Goal: Task Accomplishment & Management: Manage account settings

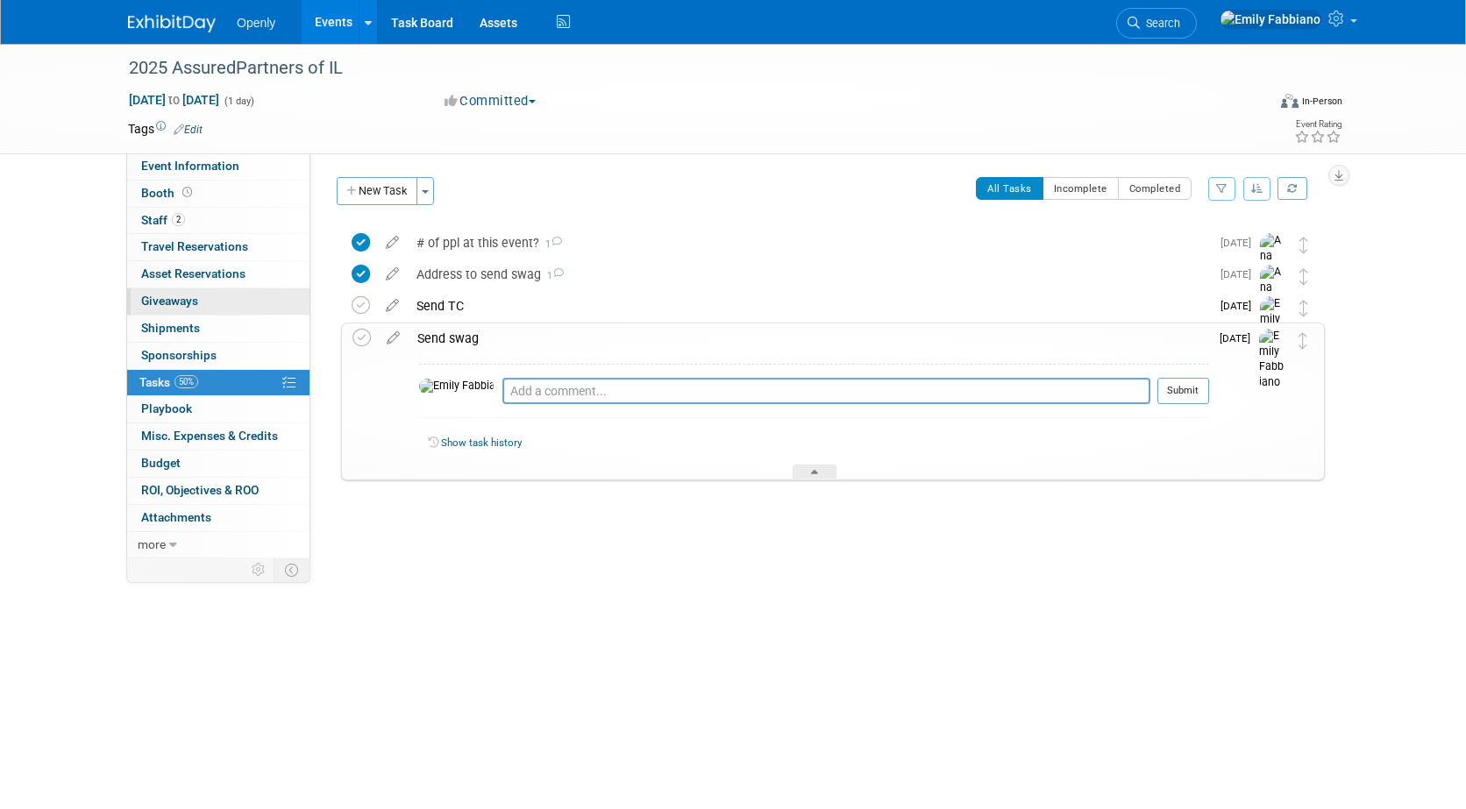
click at [197, 294] on span "Giveaways 0" at bounding box center [169, 301] width 57 height 14
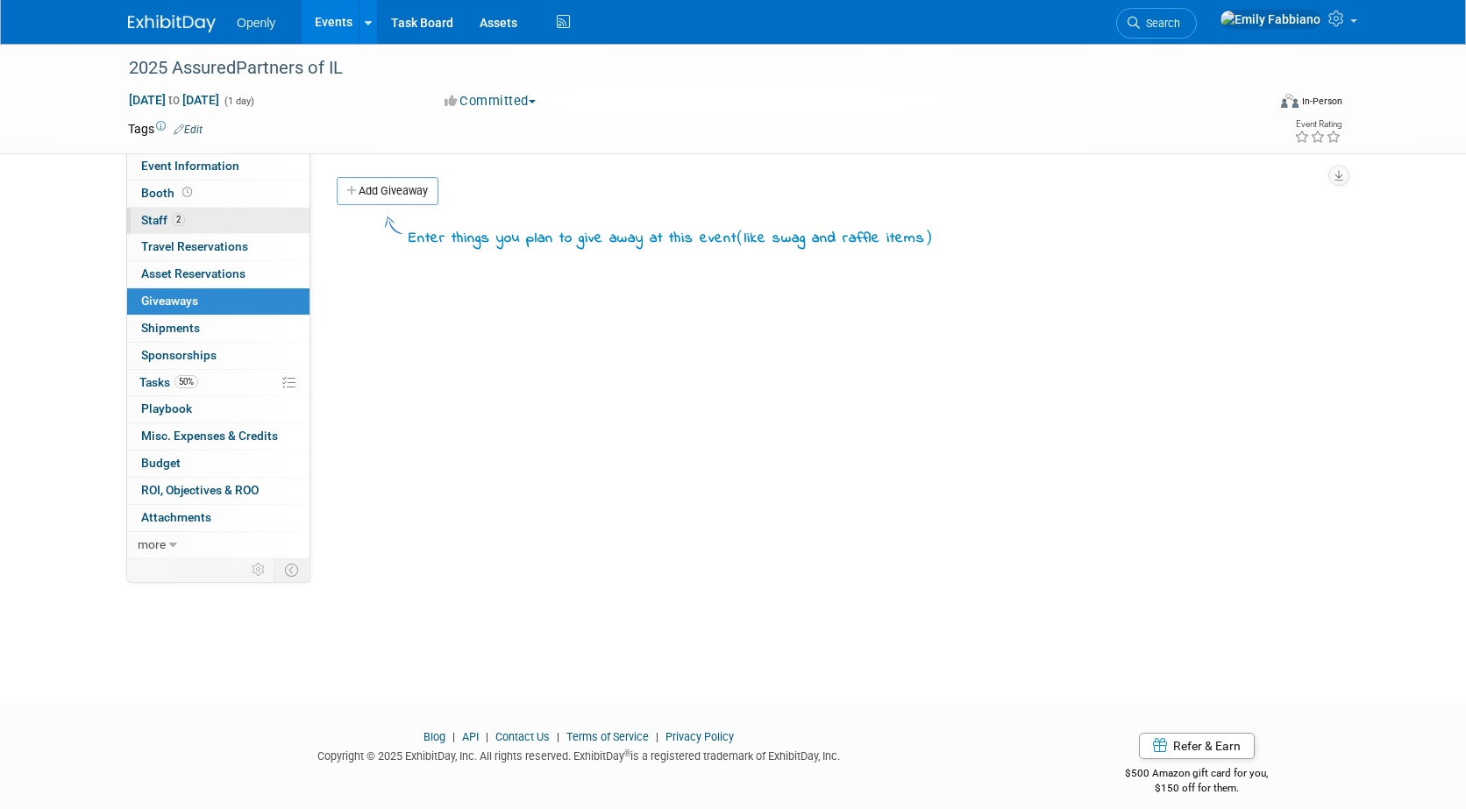
click at [190, 230] on link "2 Staff 2" at bounding box center [218, 221] width 182 height 26
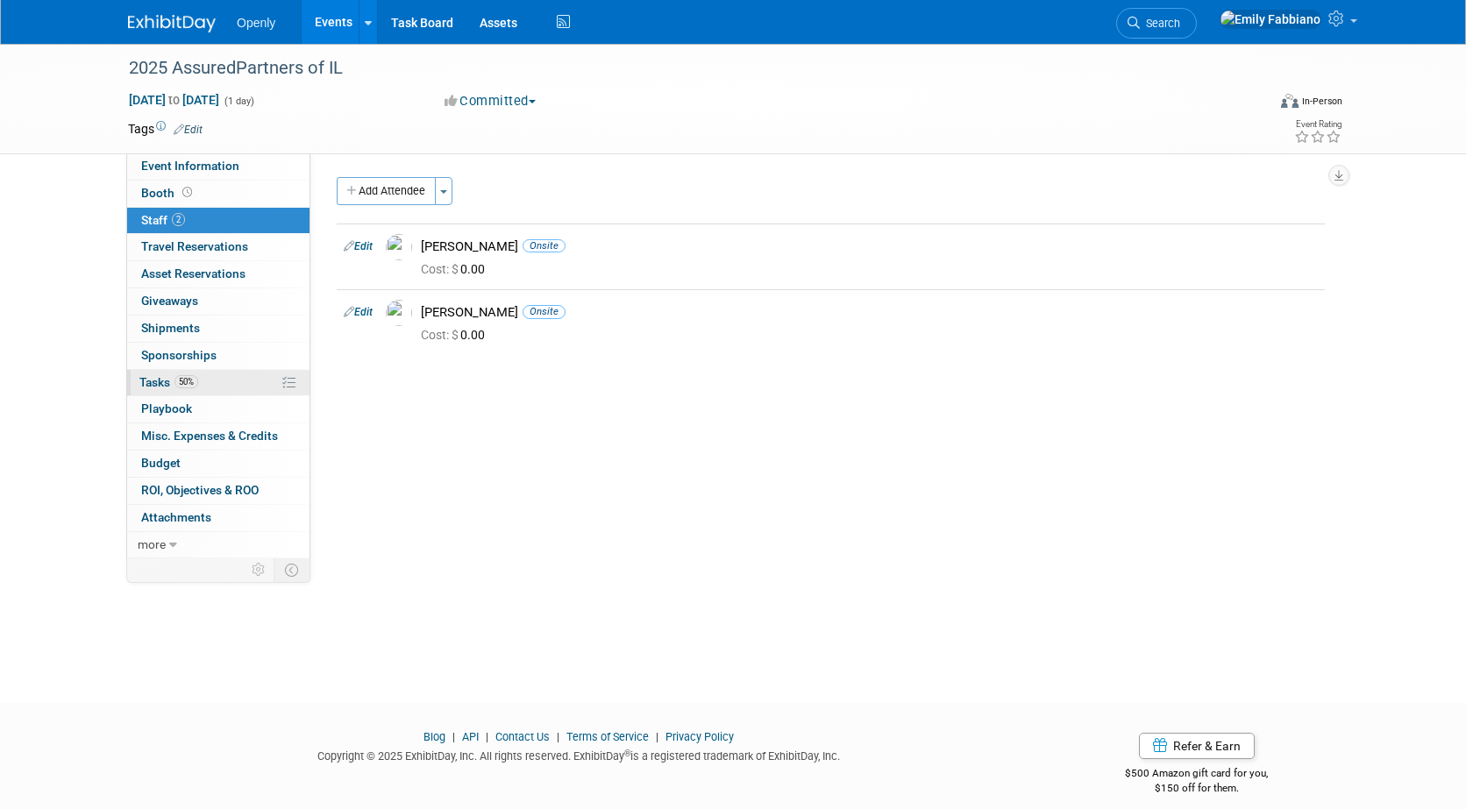
click at [180, 382] on span "50%" at bounding box center [187, 381] width 24 height 13
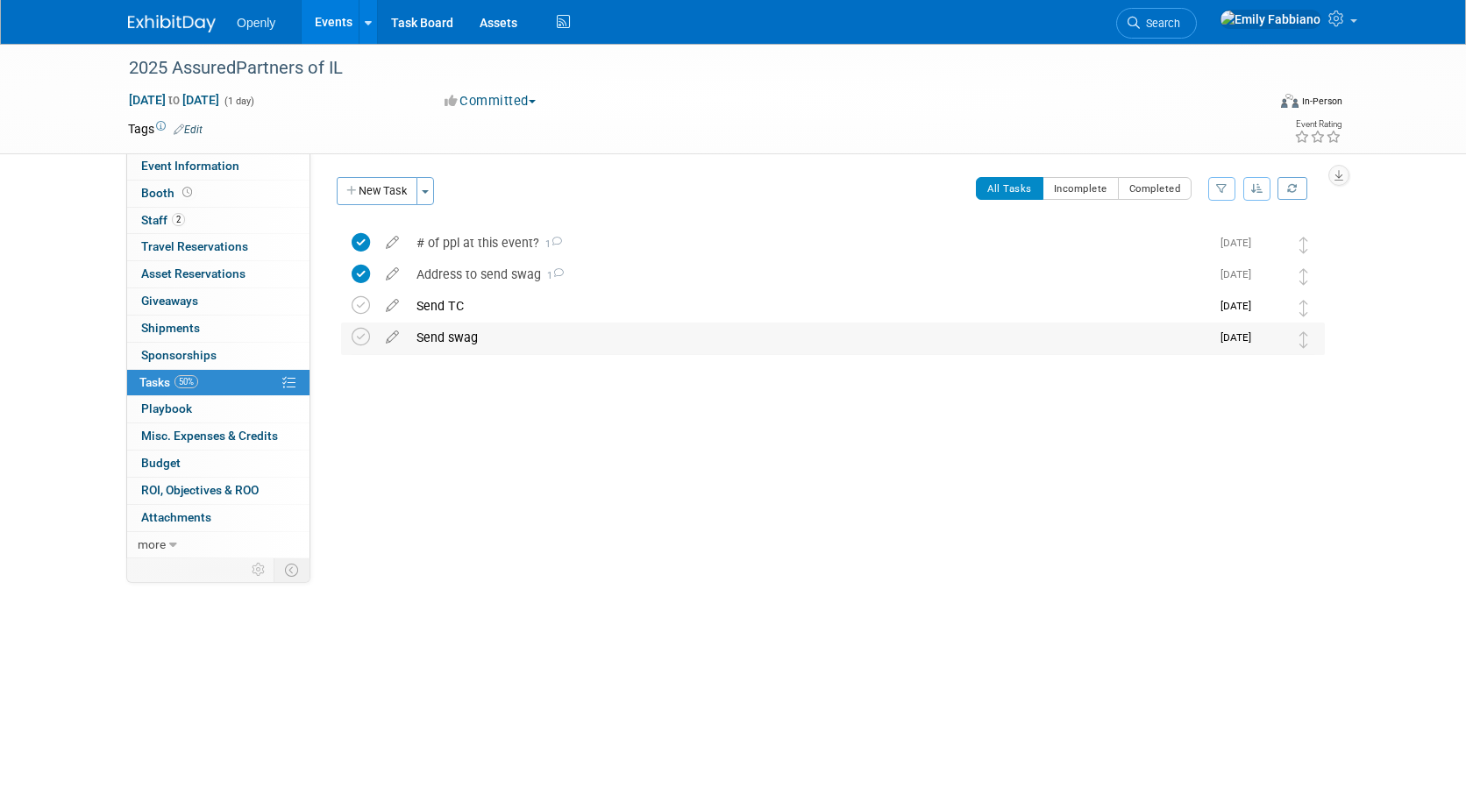
click at [1123, 346] on div "Send swag" at bounding box center [809, 338] width 802 height 30
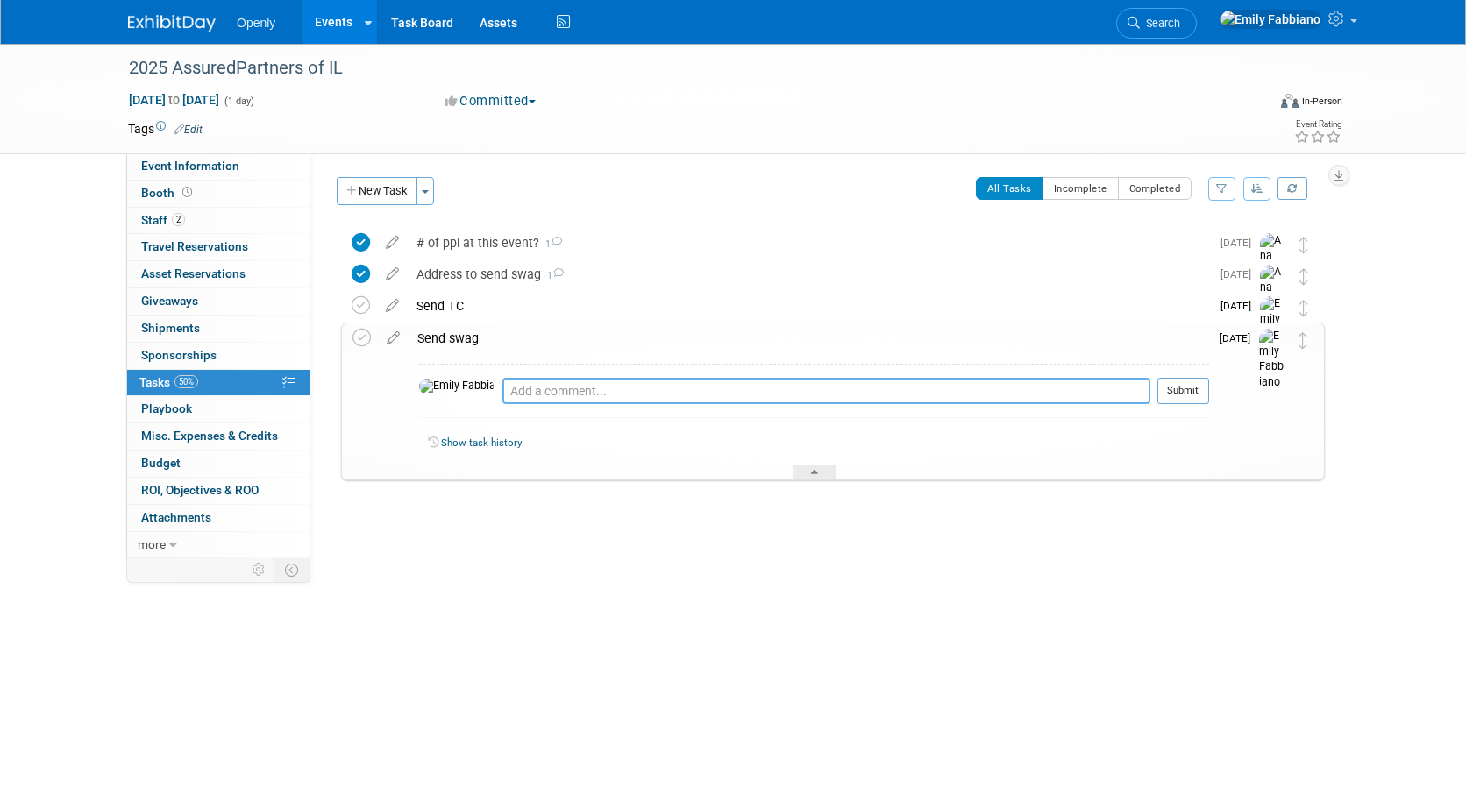
click at [502, 395] on textarea at bounding box center [826, 391] width 648 height 26
type textarea "no swag - confirmed by [PERSON_NAME] 9/8"
click at [373, 341] on td at bounding box center [365, 402] width 25 height 156
click at [361, 340] on icon at bounding box center [362, 338] width 18 height 18
click at [458, 308] on div "Send TC" at bounding box center [809, 306] width 802 height 30
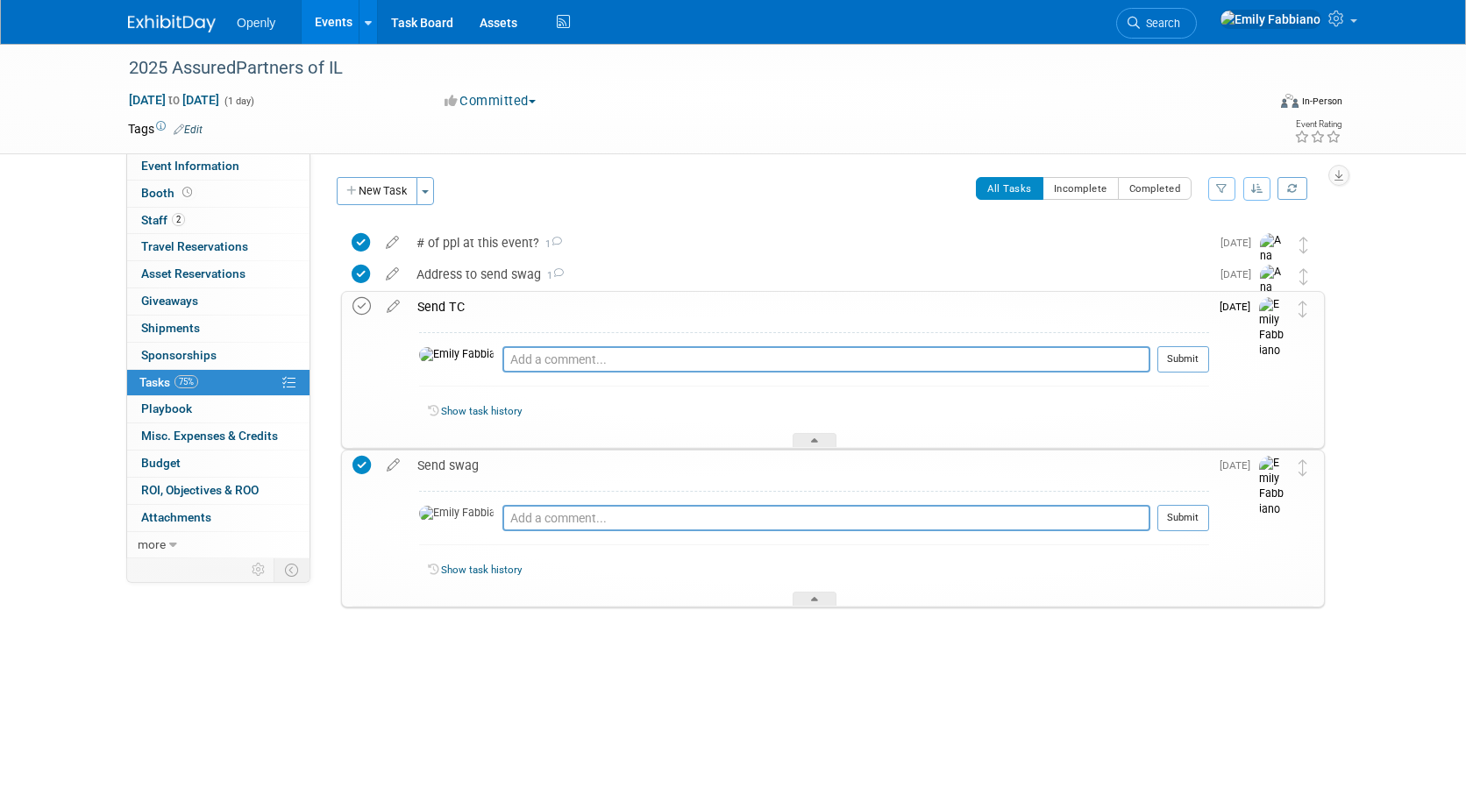
click at [364, 303] on icon at bounding box center [362, 306] width 18 height 18
click at [602, 364] on textarea at bounding box center [826, 359] width 648 height 26
type textarea "kept from last event"
click at [569, 723] on body "Openly Events Add Event Bulk Upload Events Shareable Event Boards Recently View…" at bounding box center [733, 404] width 1466 height 809
